Goal: Task Accomplishment & Management: Manage account settings

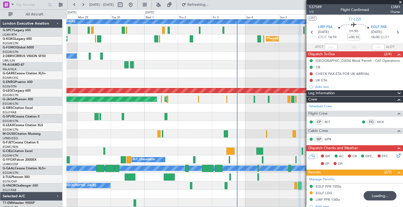
scroll to position [22, 0]
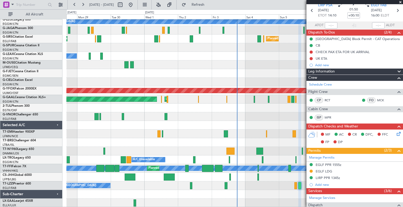
click at [401, 2] on span at bounding box center [399, 2] width 5 height 5
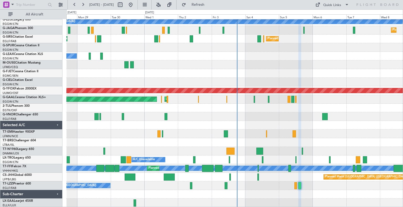
type input "0"
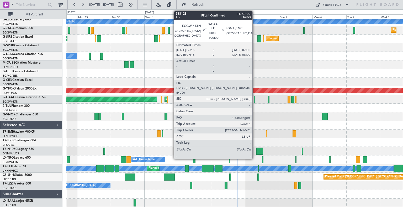
click at [255, 102] on div at bounding box center [254, 99] width 1 height 7
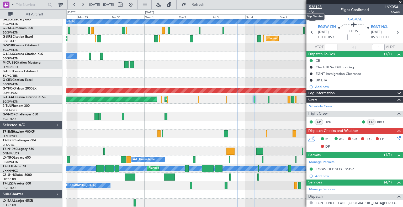
click at [320, 9] on span "538128" at bounding box center [315, 7] width 13 height 6
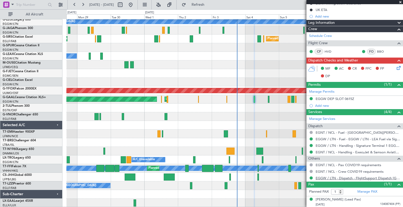
click at [317, 178] on link "EGGW / LTN - Dispatch - FlightSupport Dispatch [GEOGRAPHIC_DATA]" at bounding box center [357, 178] width 85 height 4
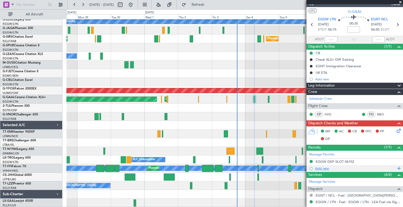
scroll to position [0, 0]
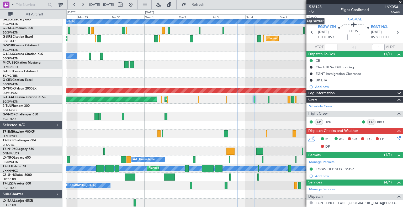
click at [311, 12] on span "1/2" at bounding box center [315, 12] width 13 height 4
click at [318, 7] on span "538128" at bounding box center [315, 7] width 13 height 6
click at [211, 2] on button "Refresh" at bounding box center [194, 5] width 31 height 8
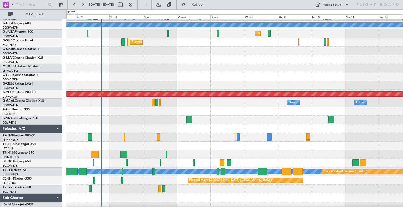
scroll to position [68, 0]
click at [173, 126] on div at bounding box center [234, 129] width 336 height 9
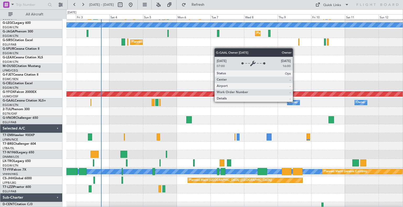
click at [295, 102] on div "Owner" at bounding box center [292, 103] width 9 height 8
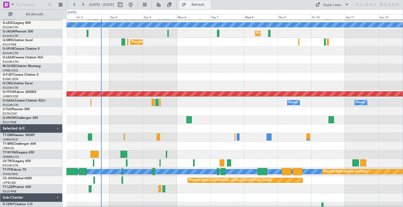
click at [209, 3] on span "Refresh" at bounding box center [198, 5] width 22 height 4
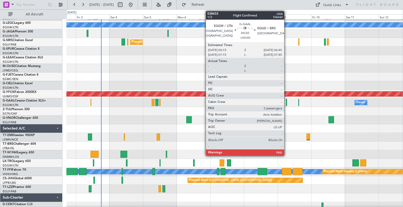
click at [286, 105] on div at bounding box center [286, 102] width 1 height 7
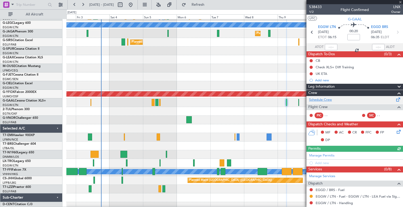
click at [327, 99] on link "Schedule Crew" at bounding box center [320, 100] width 23 height 5
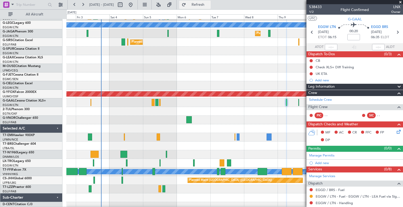
click at [209, 6] on span "Refresh" at bounding box center [198, 5] width 22 height 4
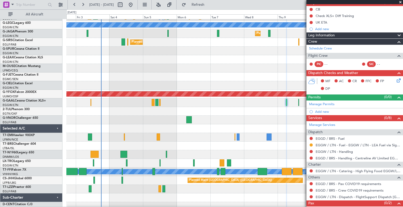
scroll to position [51, 0]
click at [343, 150] on link "EGGW / LTN - Handling" at bounding box center [333, 152] width 37 height 4
click at [209, 3] on span "Refresh" at bounding box center [198, 5] width 22 height 4
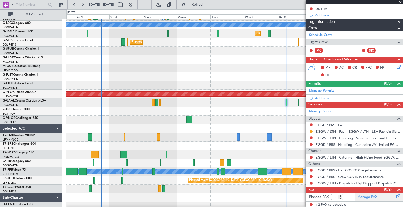
click at [363, 196] on link "Manage PAX" at bounding box center [367, 197] width 20 height 5
click at [205, 4] on span "Refresh" at bounding box center [198, 5] width 22 height 4
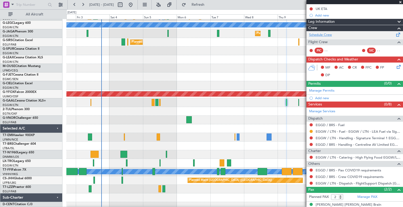
click at [329, 35] on link "Schedule Crew" at bounding box center [320, 35] width 23 height 5
click at [209, 4] on span "Refresh" at bounding box center [198, 5] width 22 height 4
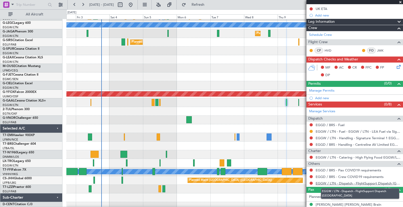
click at [319, 181] on link "EGGW / LTN - Dispatch - FlightSupport Dispatch [GEOGRAPHIC_DATA]" at bounding box center [357, 183] width 85 height 4
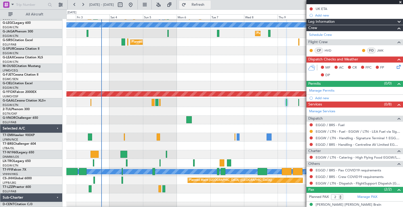
click at [209, 4] on span "Refresh" at bounding box center [198, 5] width 22 height 4
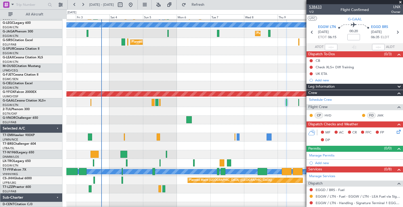
click at [319, 7] on span "538433" at bounding box center [315, 7] width 13 height 6
click at [209, 5] on span "Refresh" at bounding box center [198, 5] width 22 height 4
click at [320, 8] on span "538433" at bounding box center [315, 7] width 13 height 6
